Goal: Navigation & Orientation: Go to known website

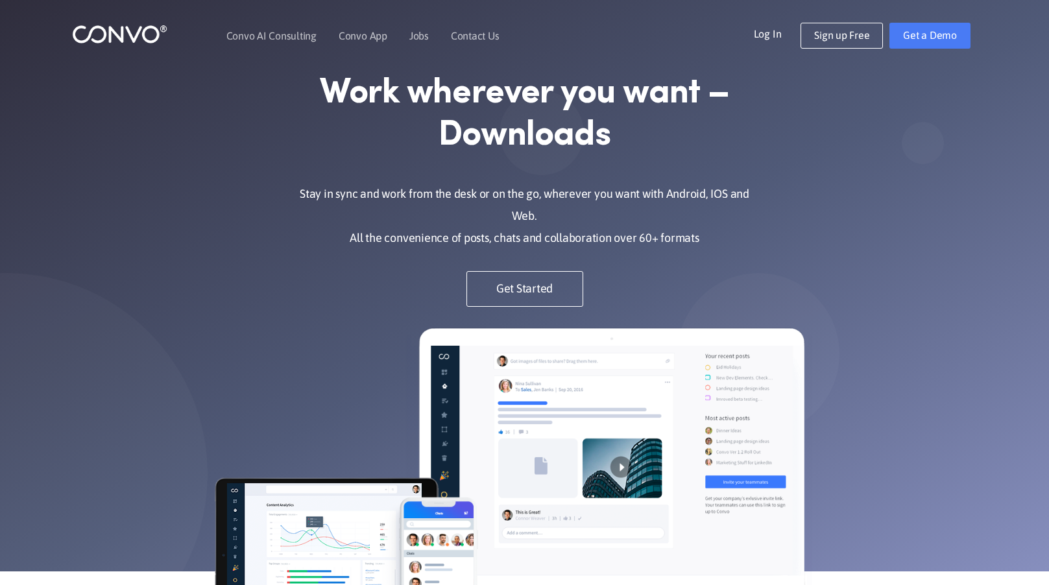
click at [777, 32] on link "Log In" at bounding box center [777, 33] width 47 height 21
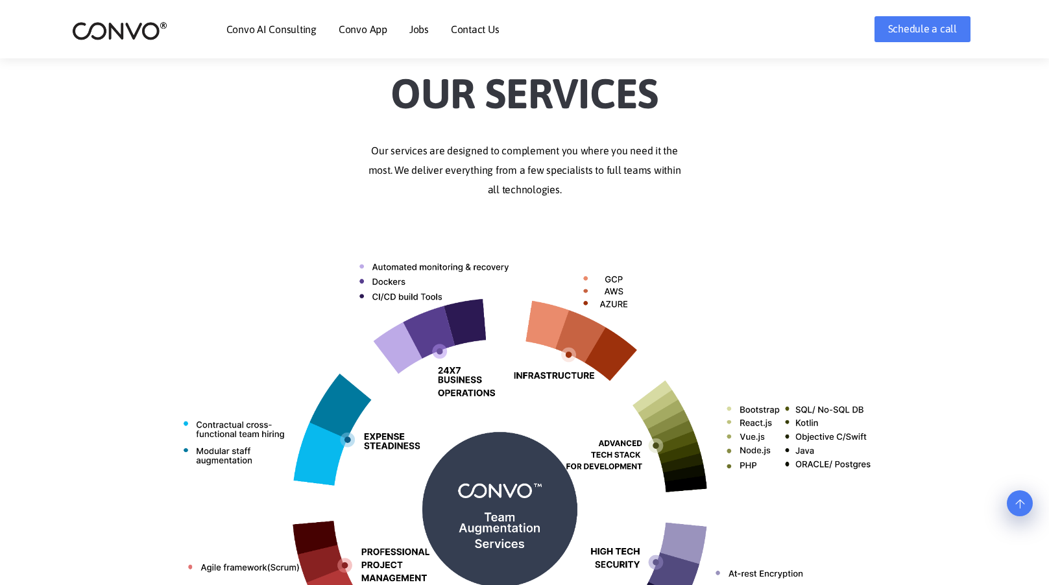
scroll to position [260, 0]
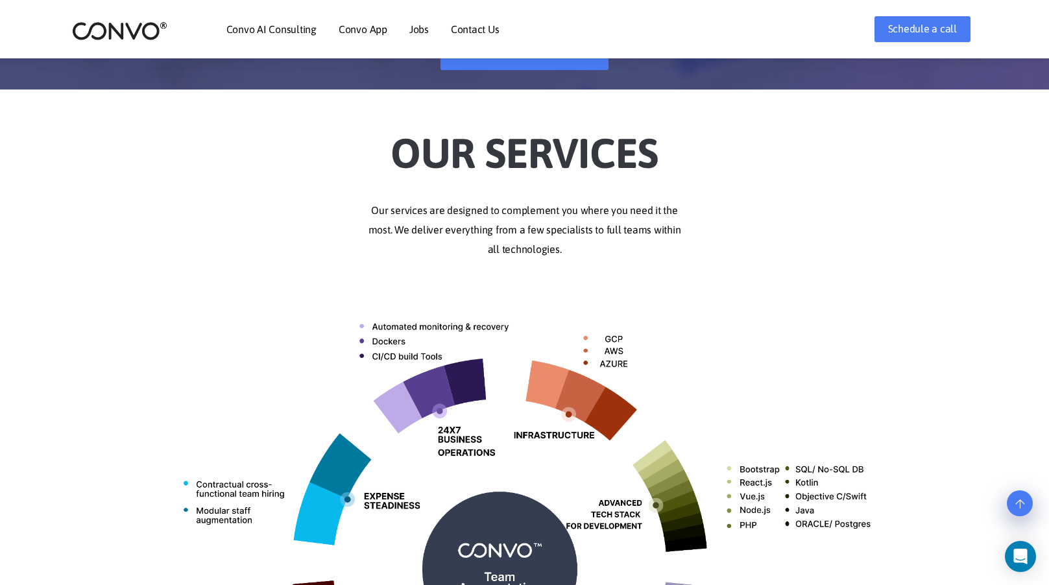
click at [141, 24] on img at bounding box center [119, 31] width 95 height 20
